Goal: Transaction & Acquisition: Purchase product/service

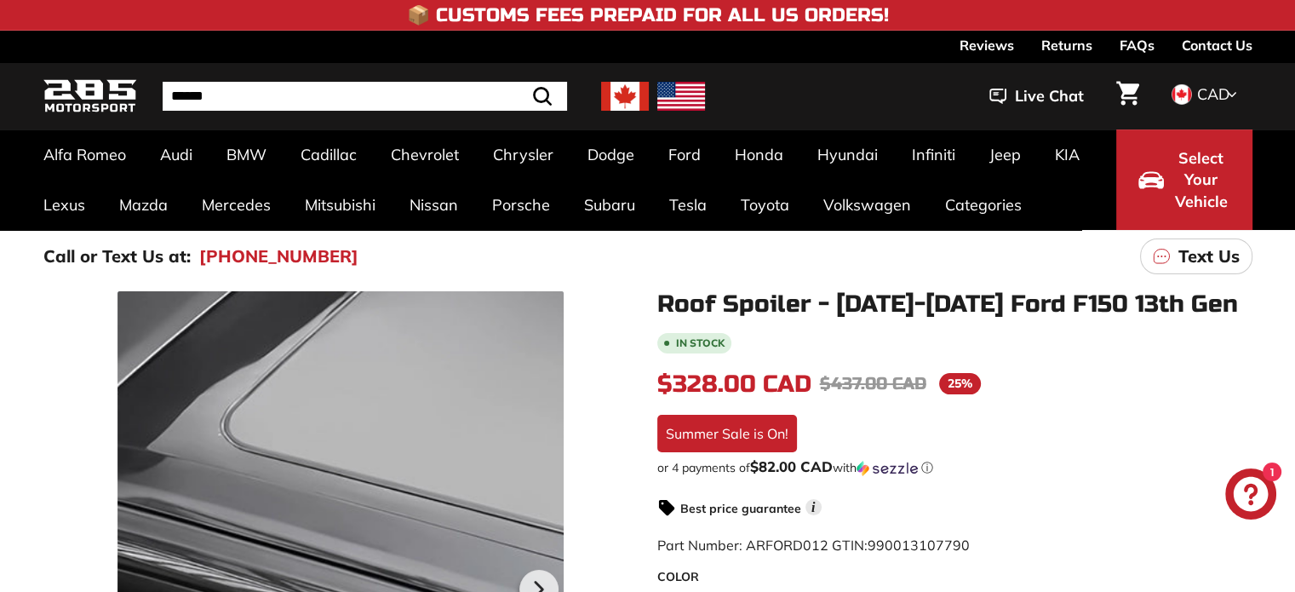
scroll to position [85, 0]
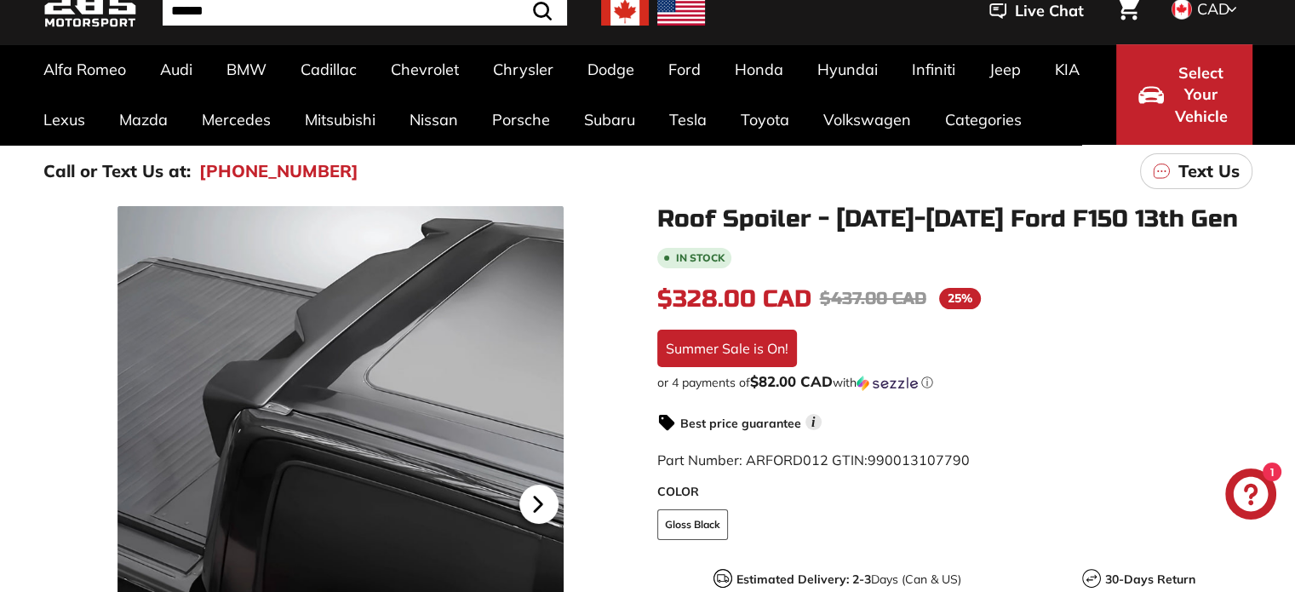
click at [540, 499] on icon at bounding box center [538, 503] width 39 height 39
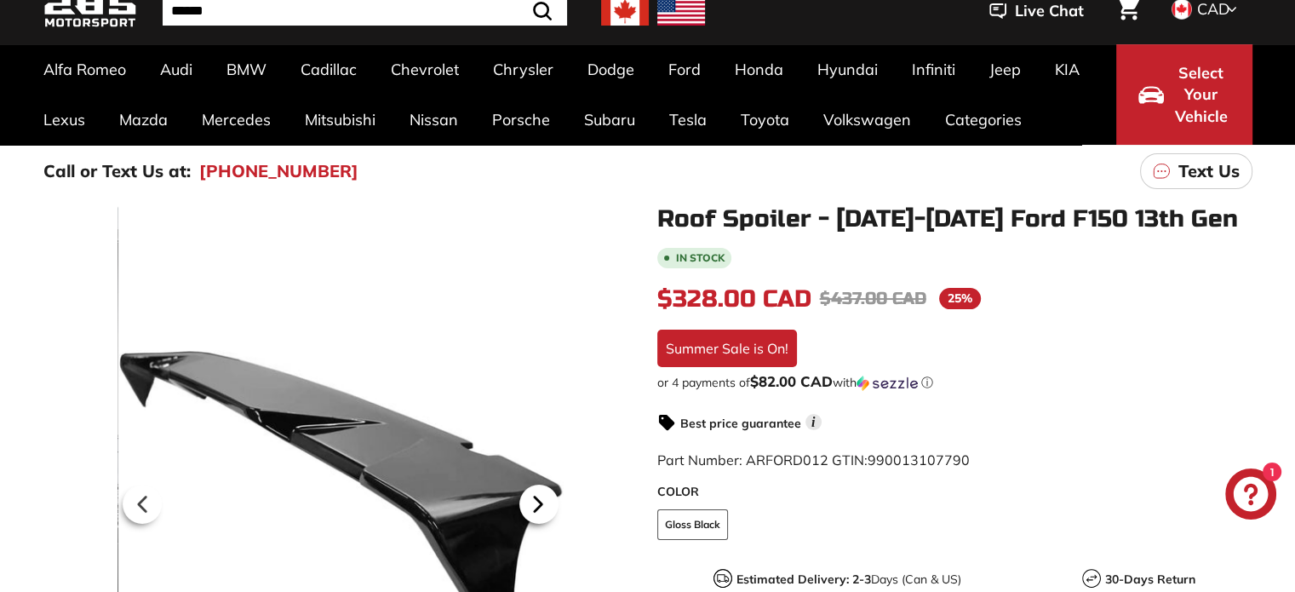
click at [540, 499] on icon at bounding box center [538, 503] width 39 height 39
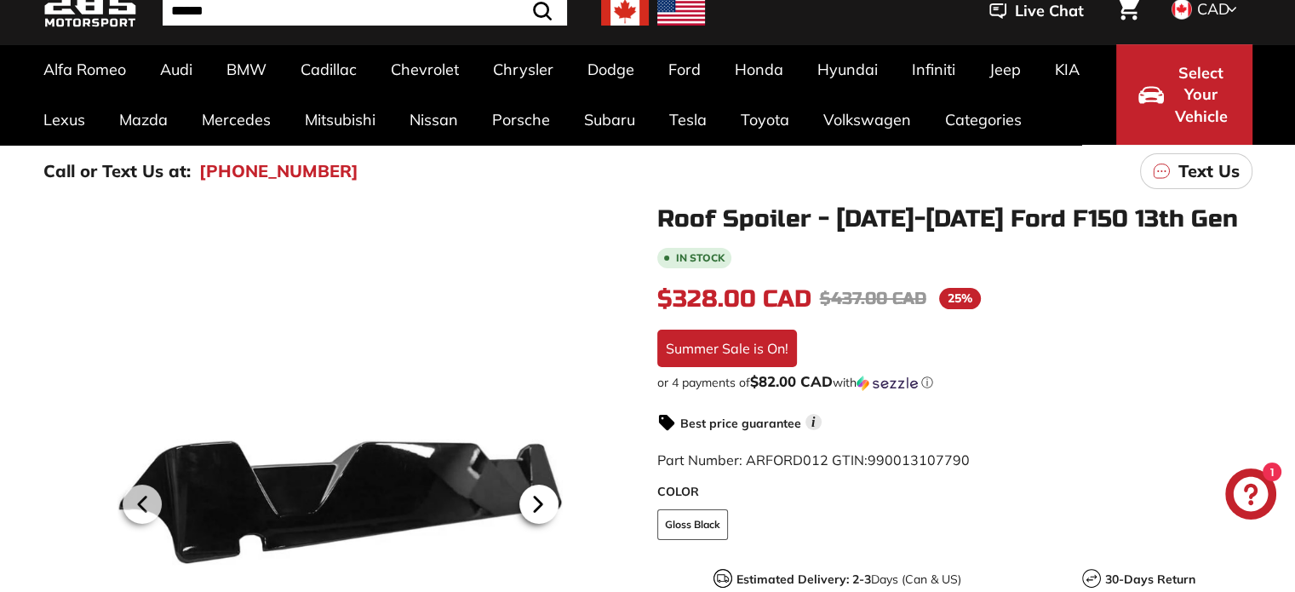
click at [540, 499] on icon at bounding box center [538, 503] width 39 height 39
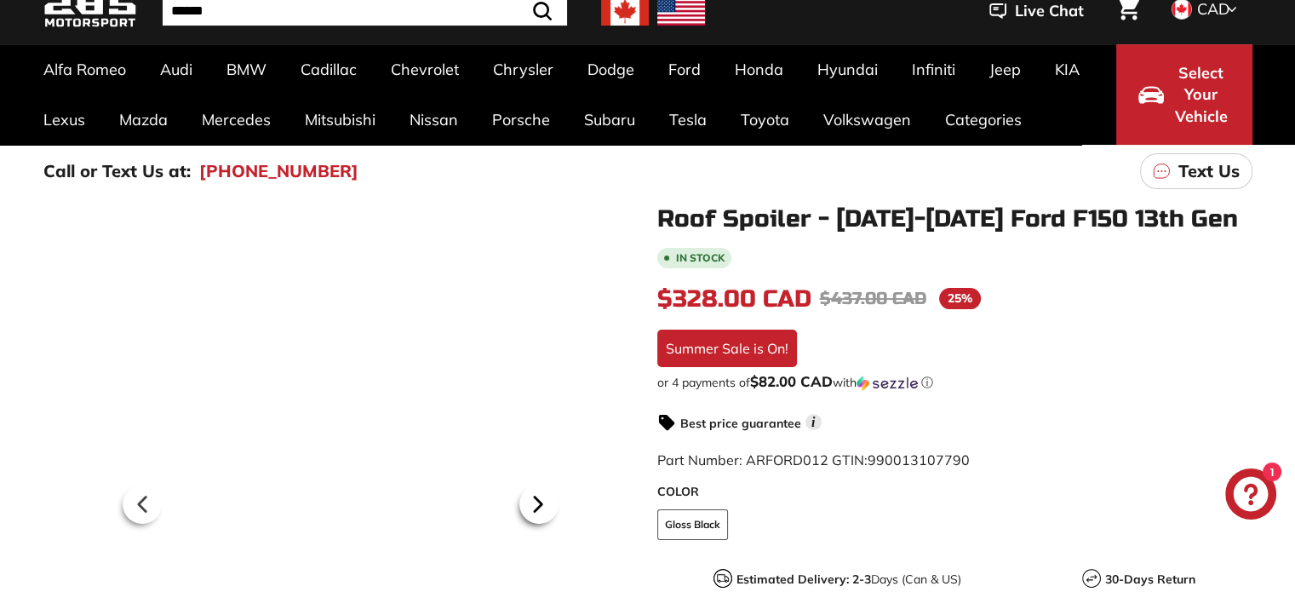
scroll to position [0, 158]
click at [540, 499] on icon at bounding box center [538, 503] width 39 height 39
click at [146, 504] on icon at bounding box center [143, 504] width 7 height 14
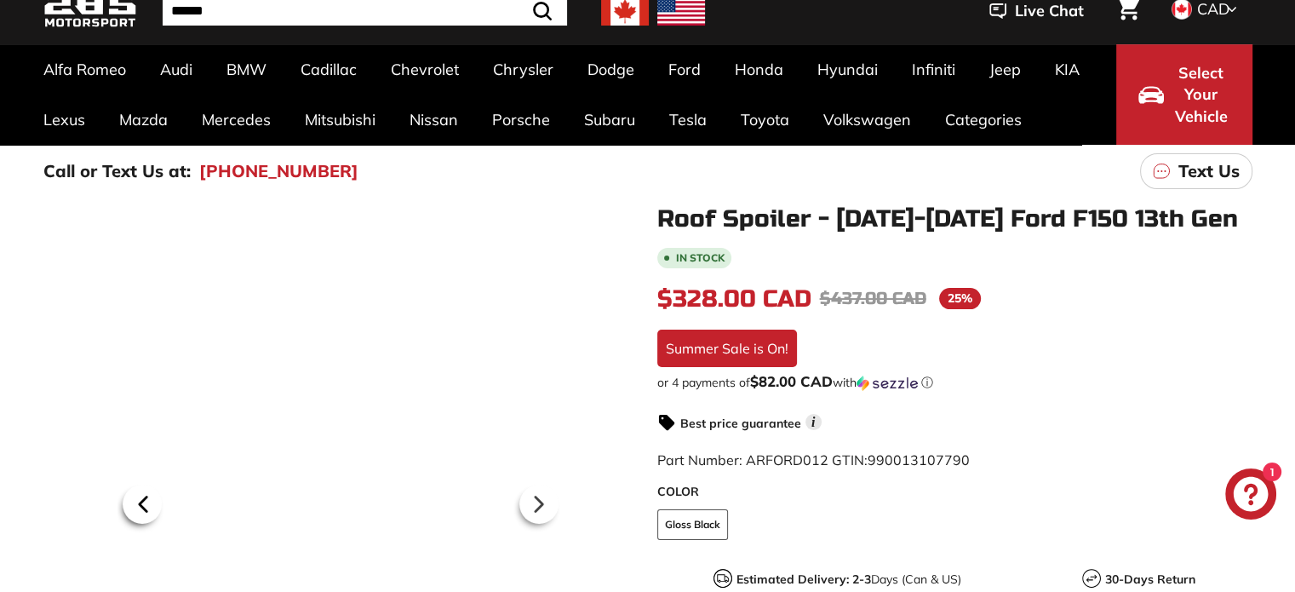
click at [146, 504] on icon at bounding box center [143, 504] width 7 height 14
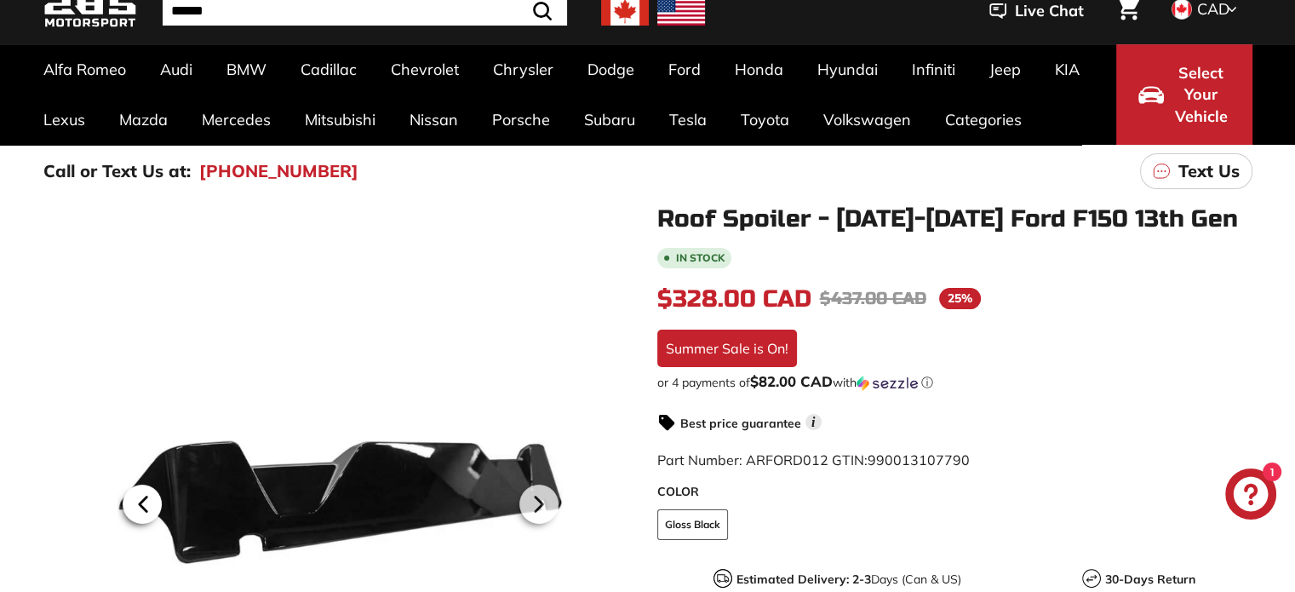
click at [146, 504] on icon at bounding box center [143, 504] width 7 height 14
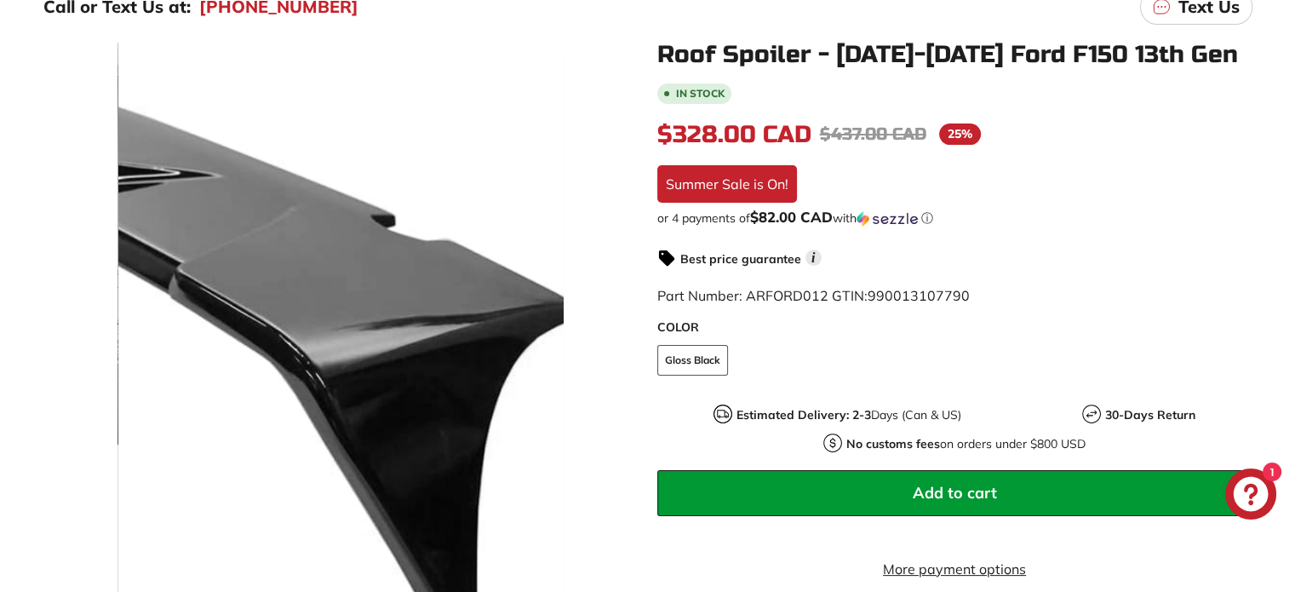
scroll to position [511, 0]
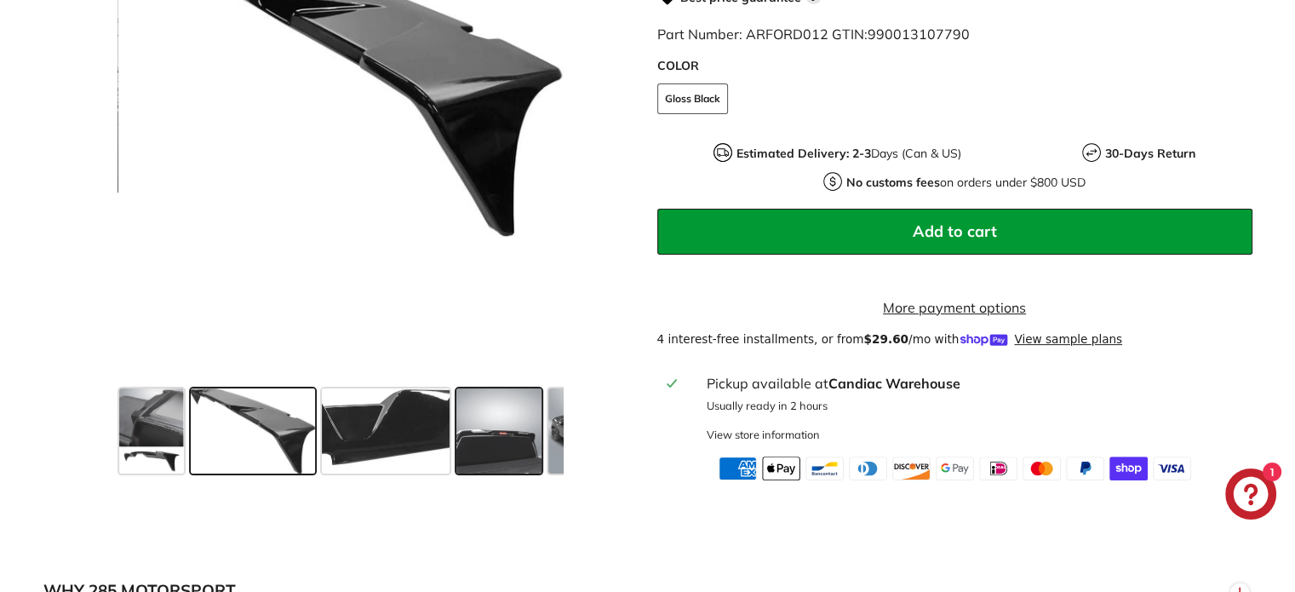
click at [507, 443] on span at bounding box center [498, 430] width 85 height 85
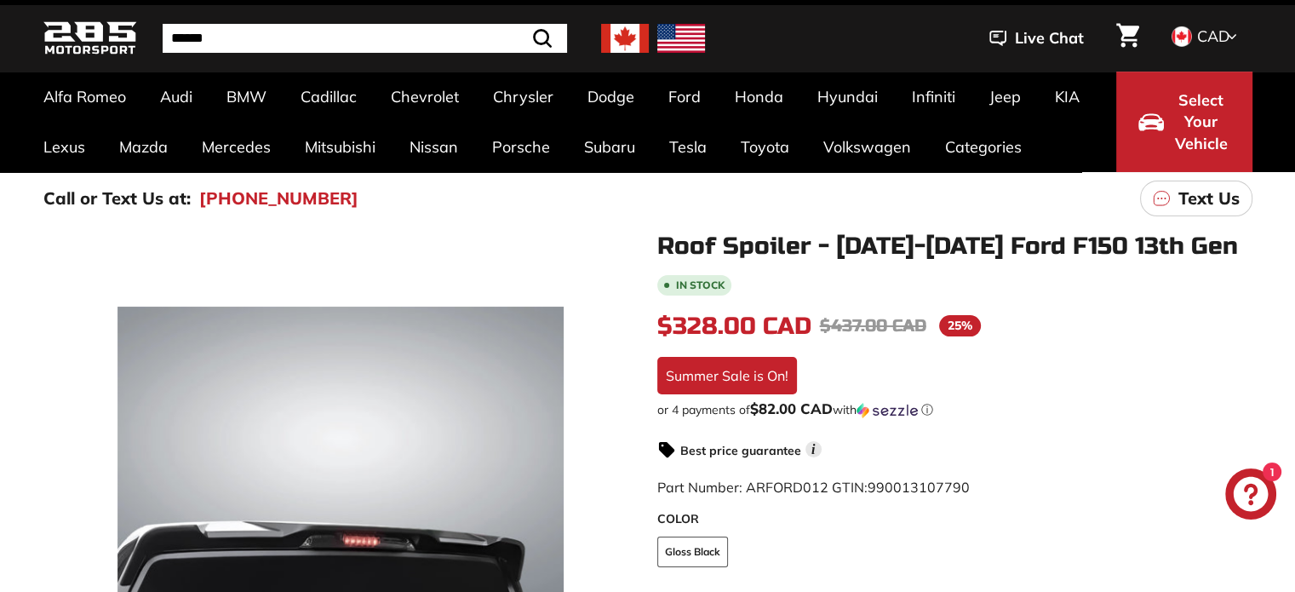
scroll to position [0, 0]
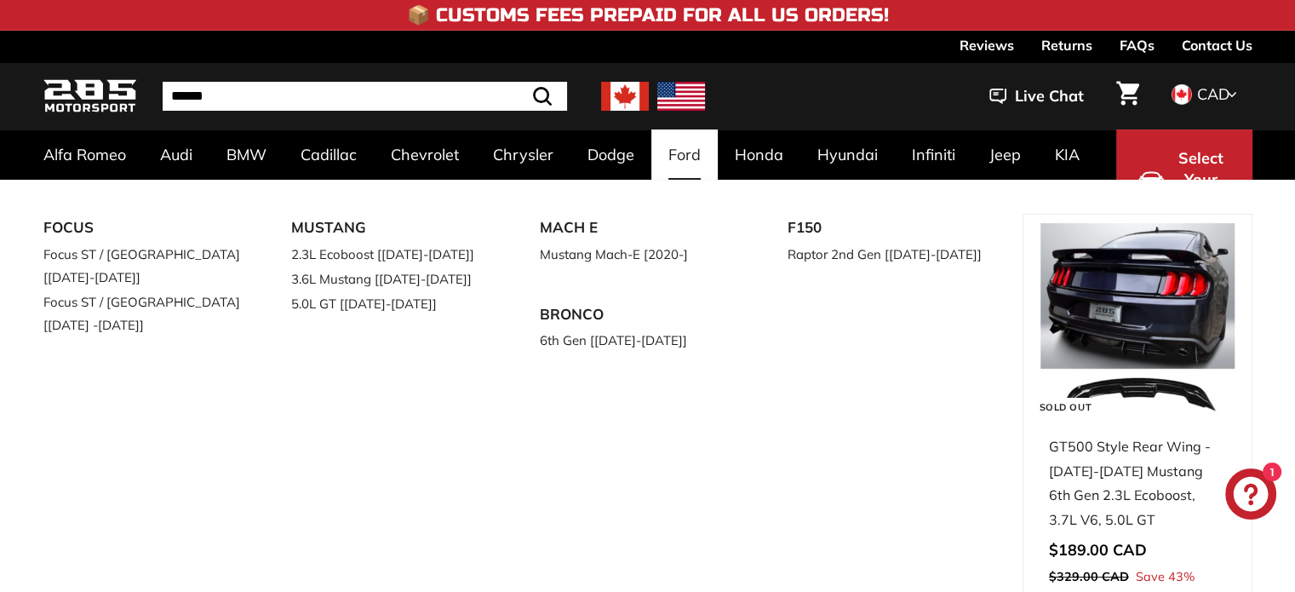
click at [686, 154] on link "Ford" at bounding box center [684, 154] width 66 height 50
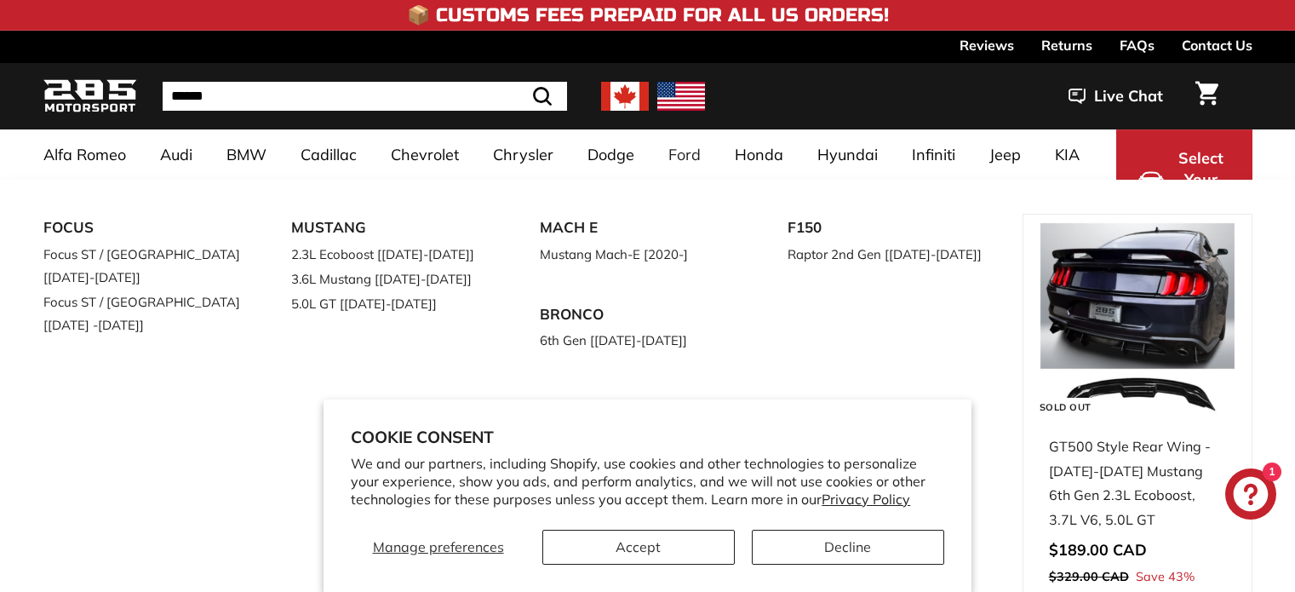
select select "**********"
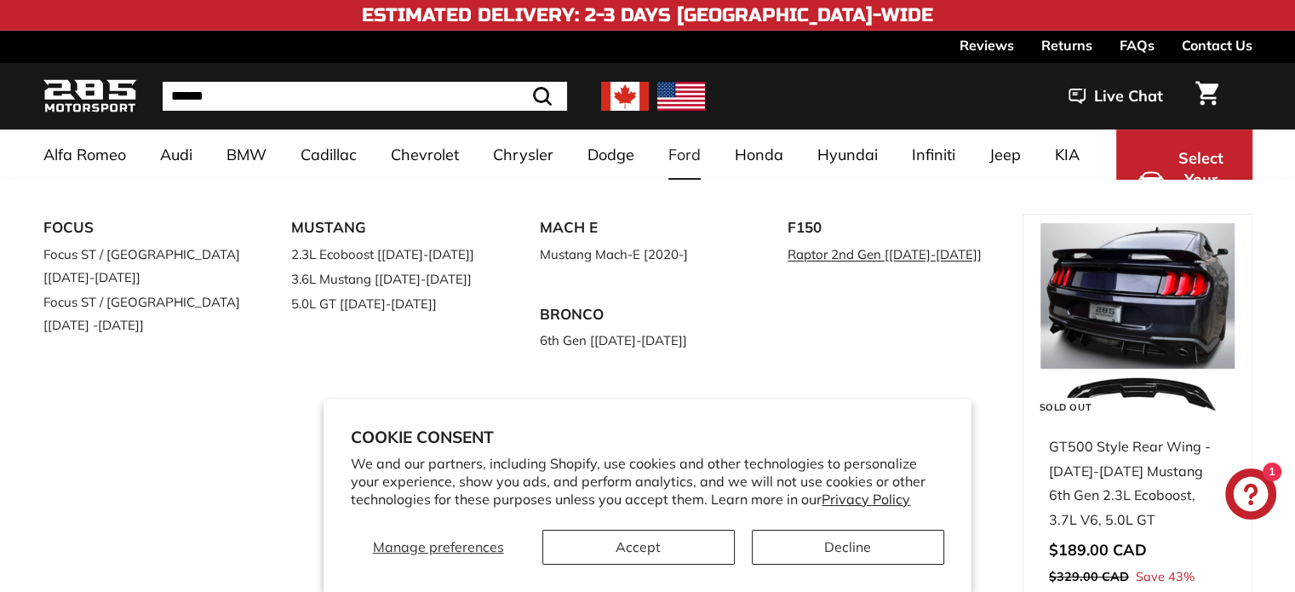
click at [805, 251] on link "Raptor 2nd Gen [[DATE]-[DATE]]" at bounding box center [888, 254] width 201 height 25
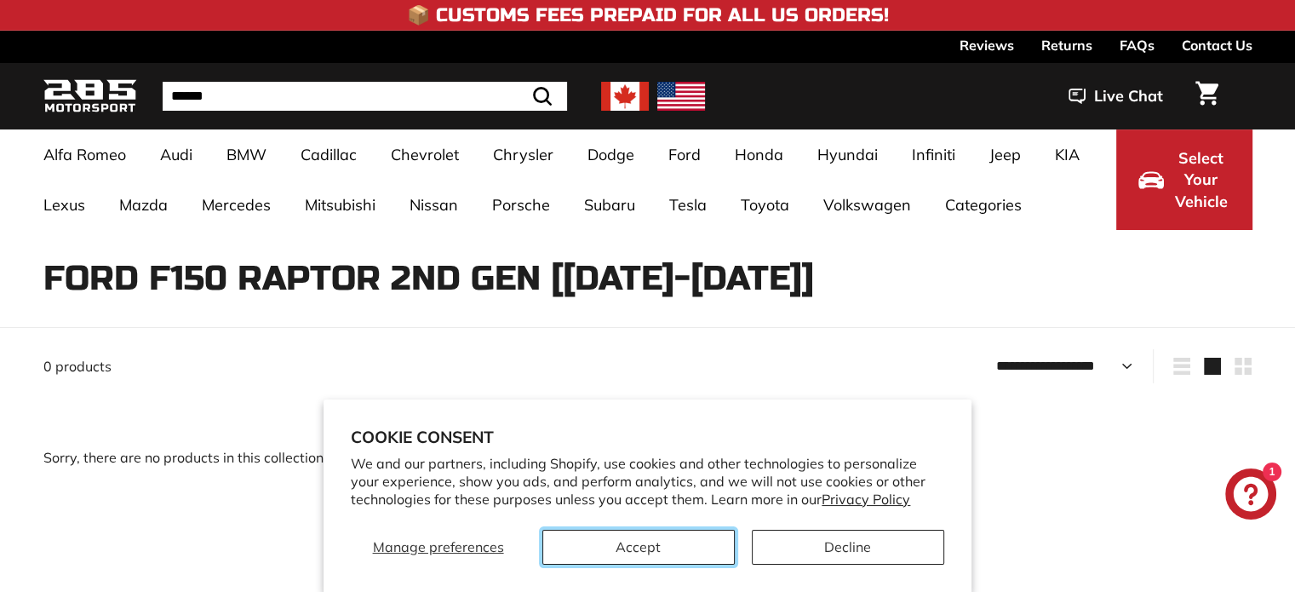
click at [656, 544] on button "Accept" at bounding box center [638, 547] width 192 height 35
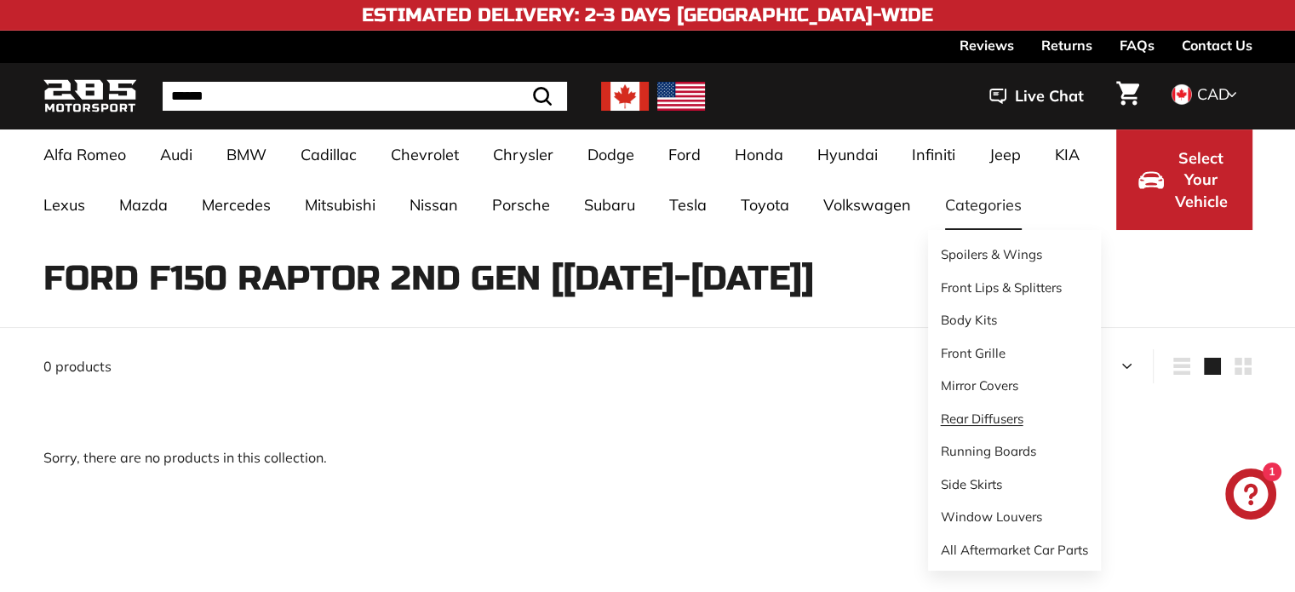
click at [984, 417] on link "Rear Diffusers" at bounding box center [1014, 419] width 173 height 33
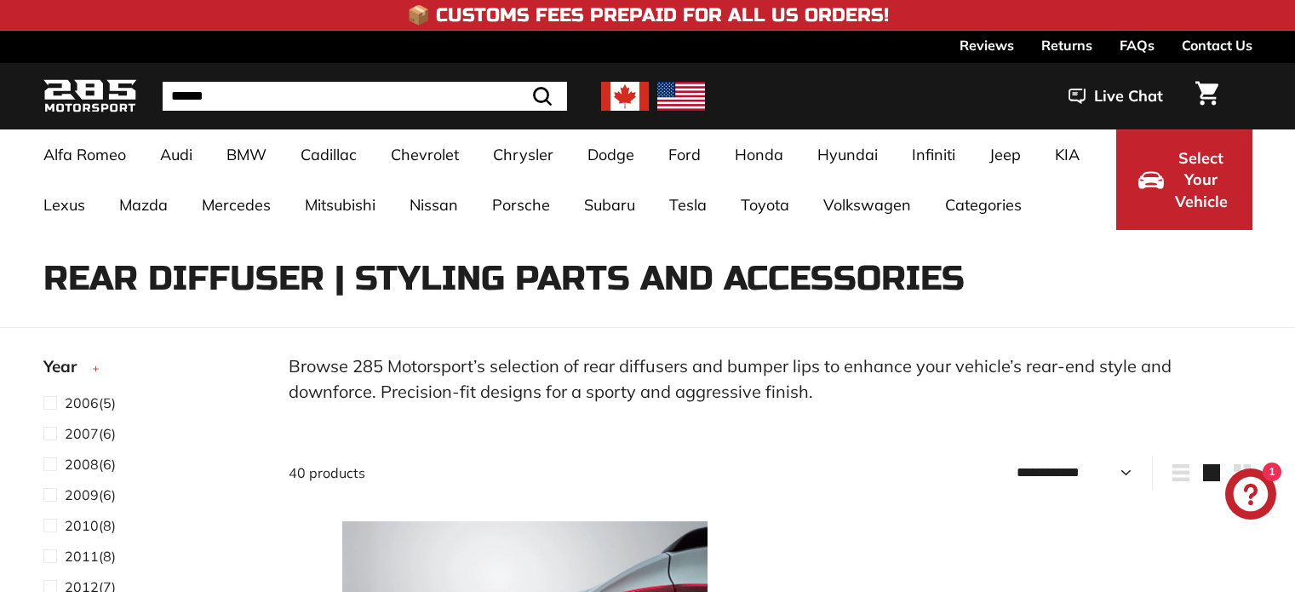
select select "**********"
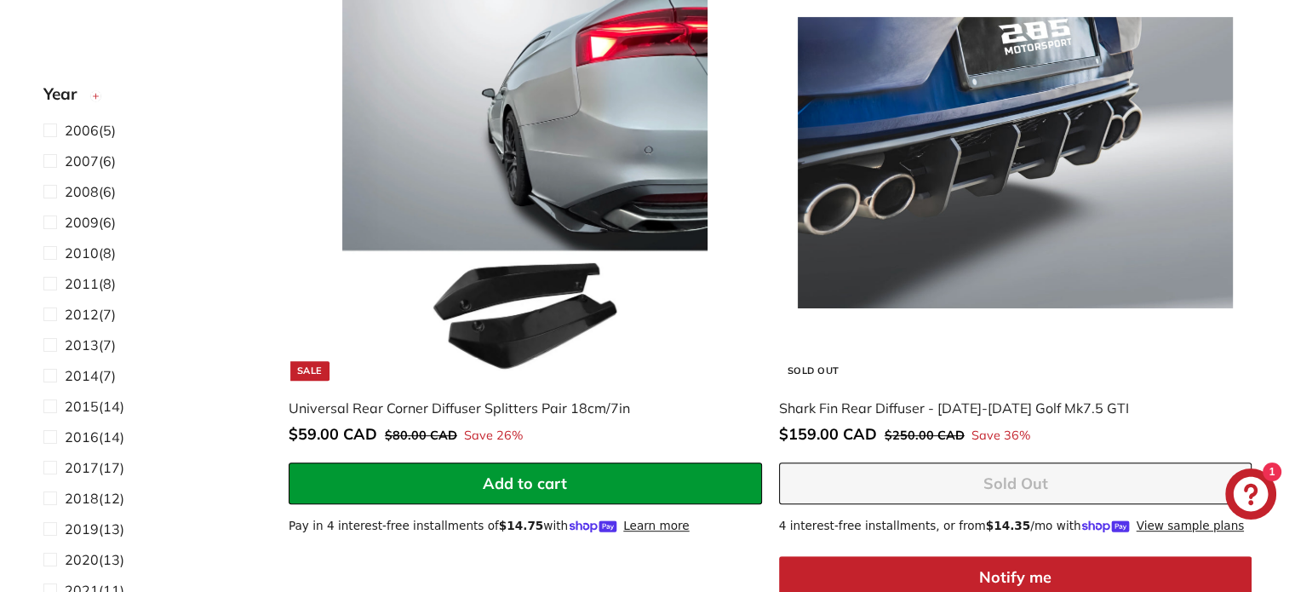
scroll to position [596, 0]
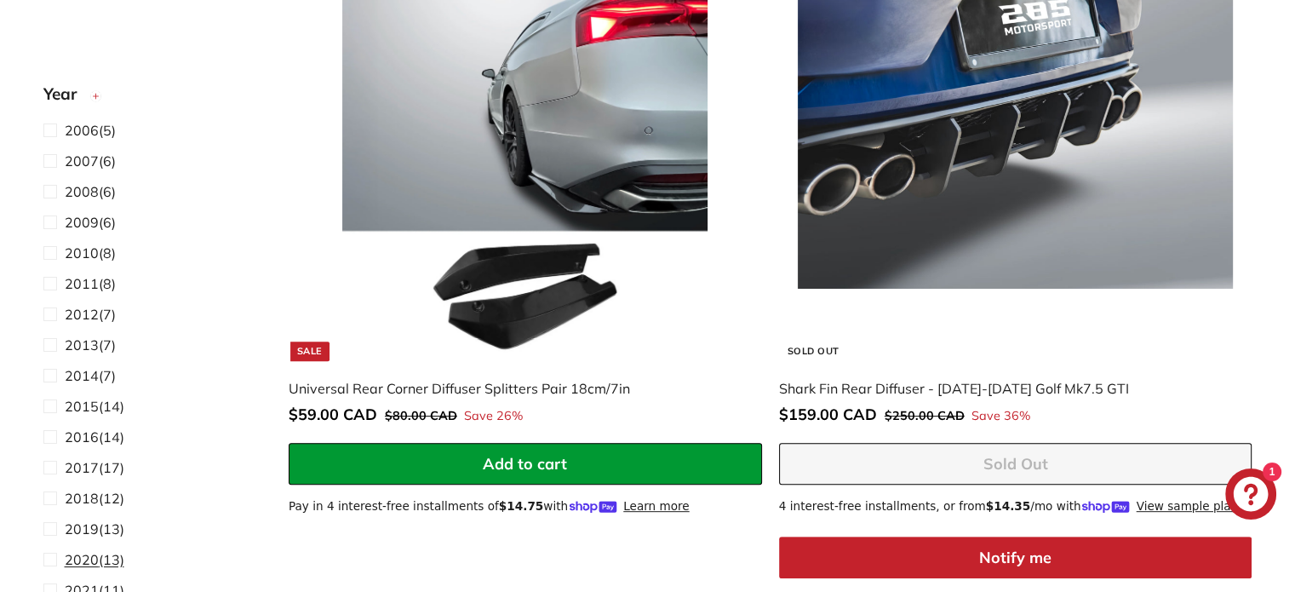
click at [82, 559] on span "2020" at bounding box center [82, 559] width 34 height 17
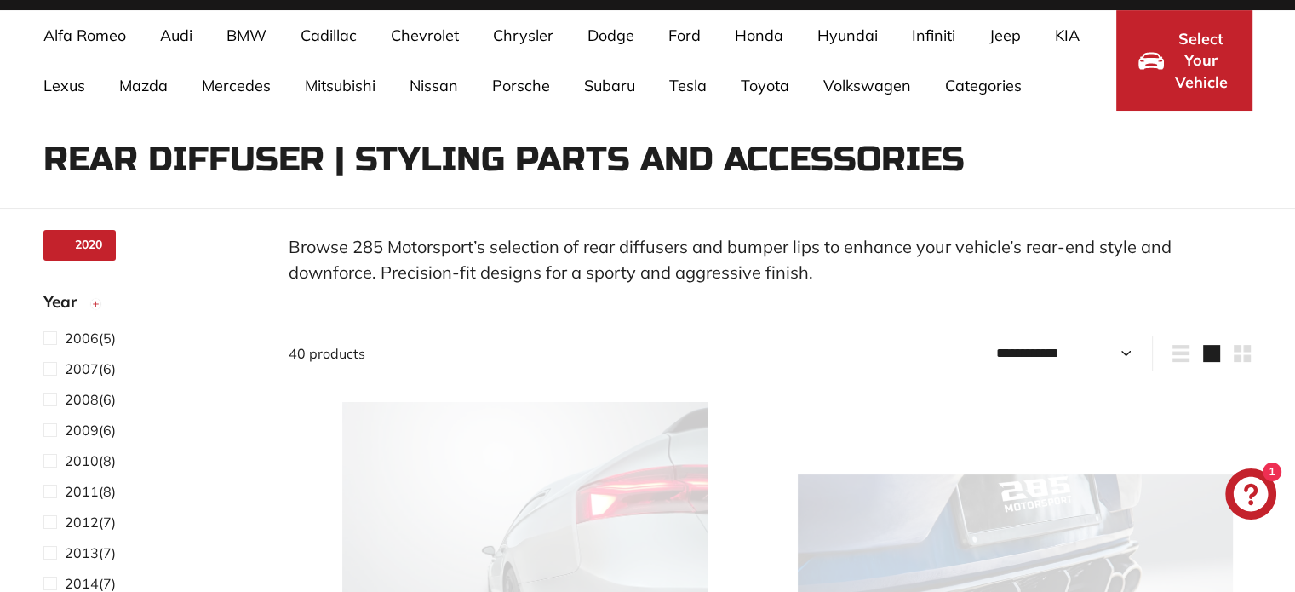
scroll to position [111, 0]
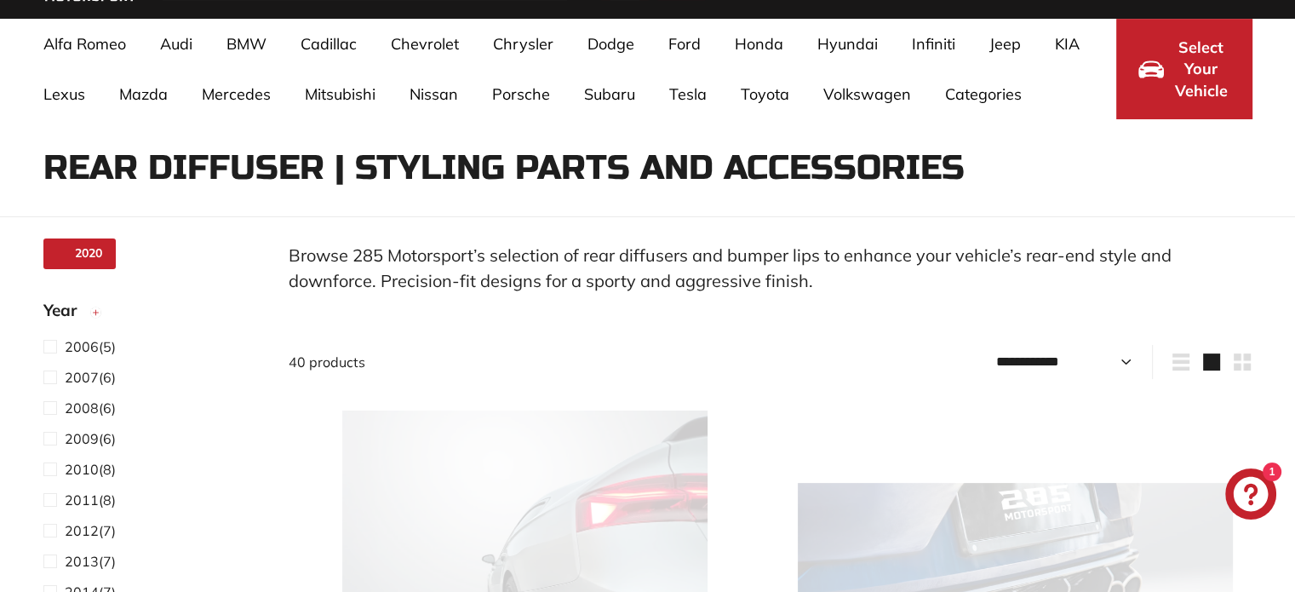
select select "**********"
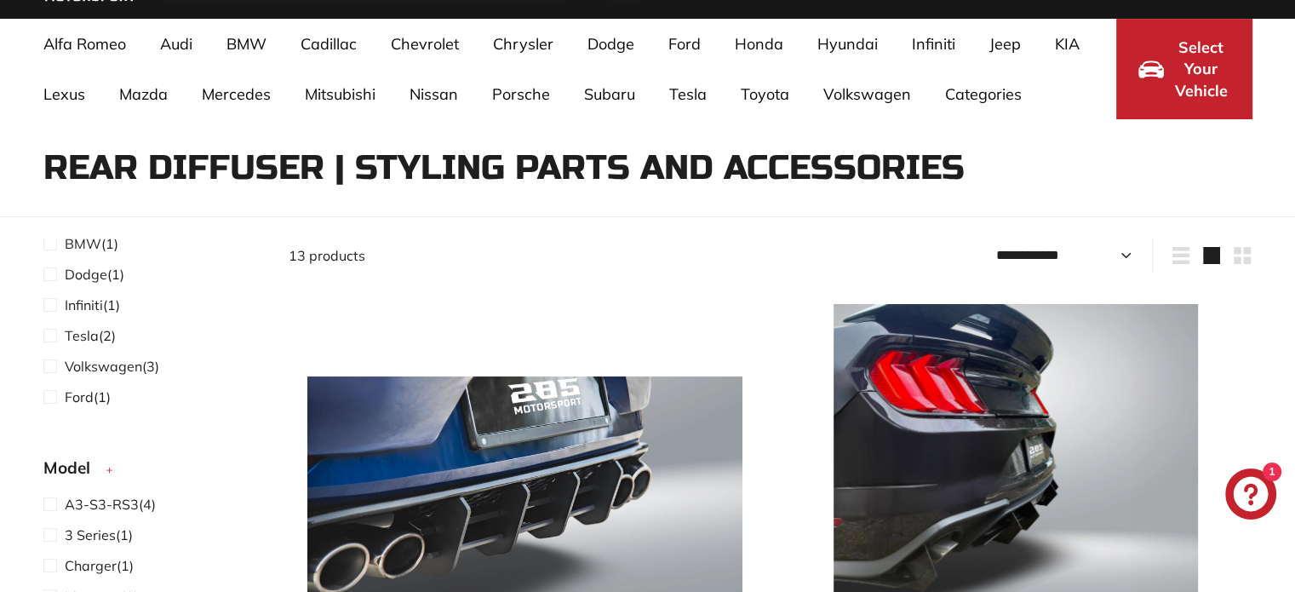
scroll to position [596, 0]
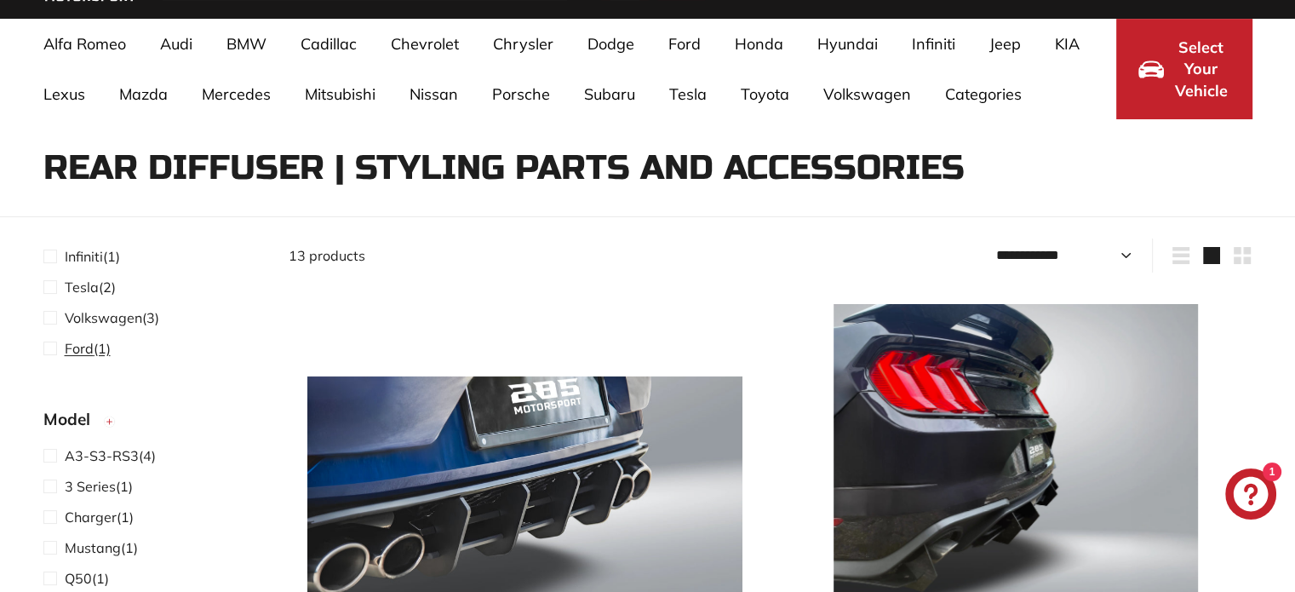
click at [72, 345] on span "Ford" at bounding box center [79, 348] width 29 height 17
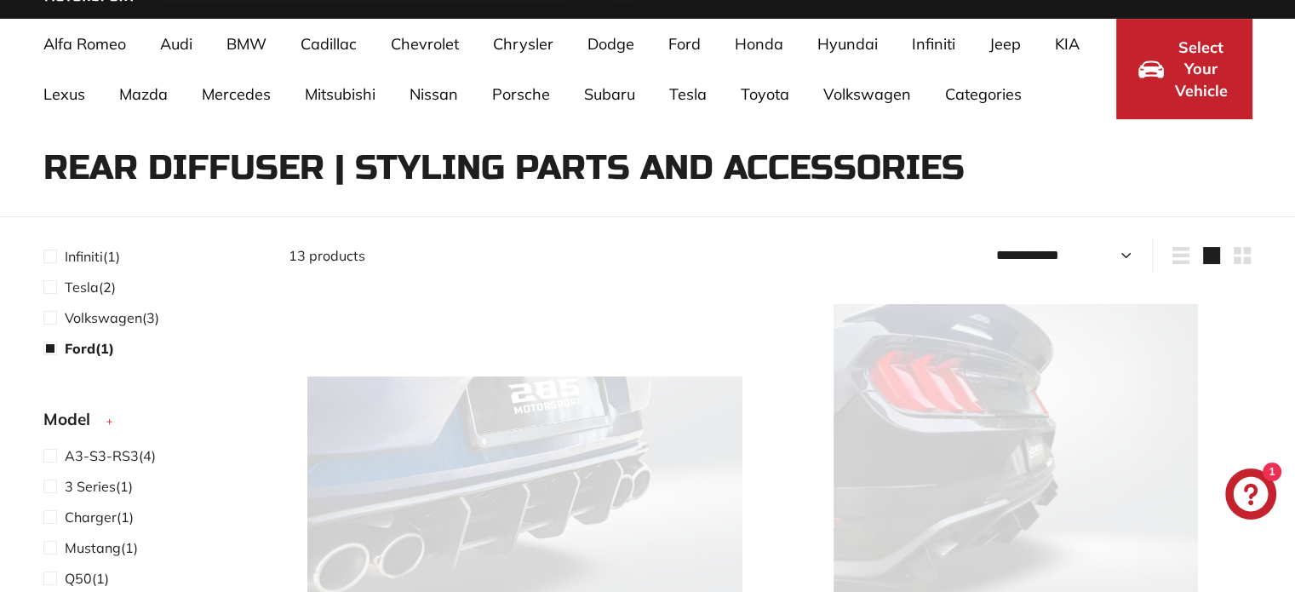
select select "**********"
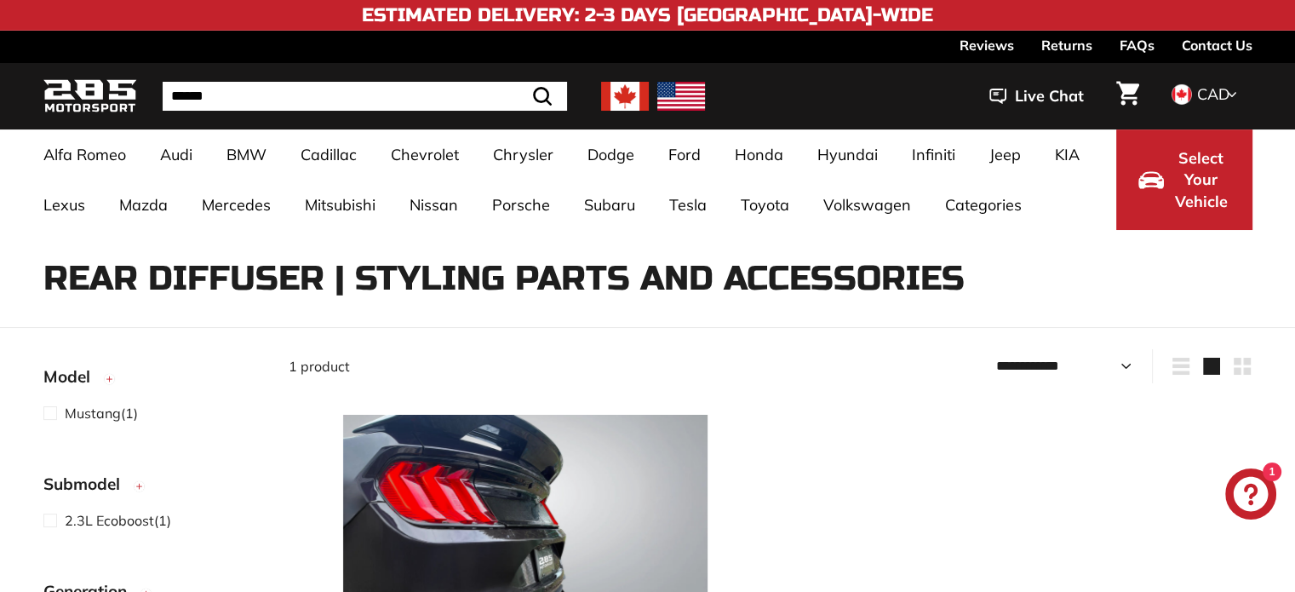
click at [613, 95] on img at bounding box center [625, 96] width 48 height 29
